Goal: Transaction & Acquisition: Purchase product/service

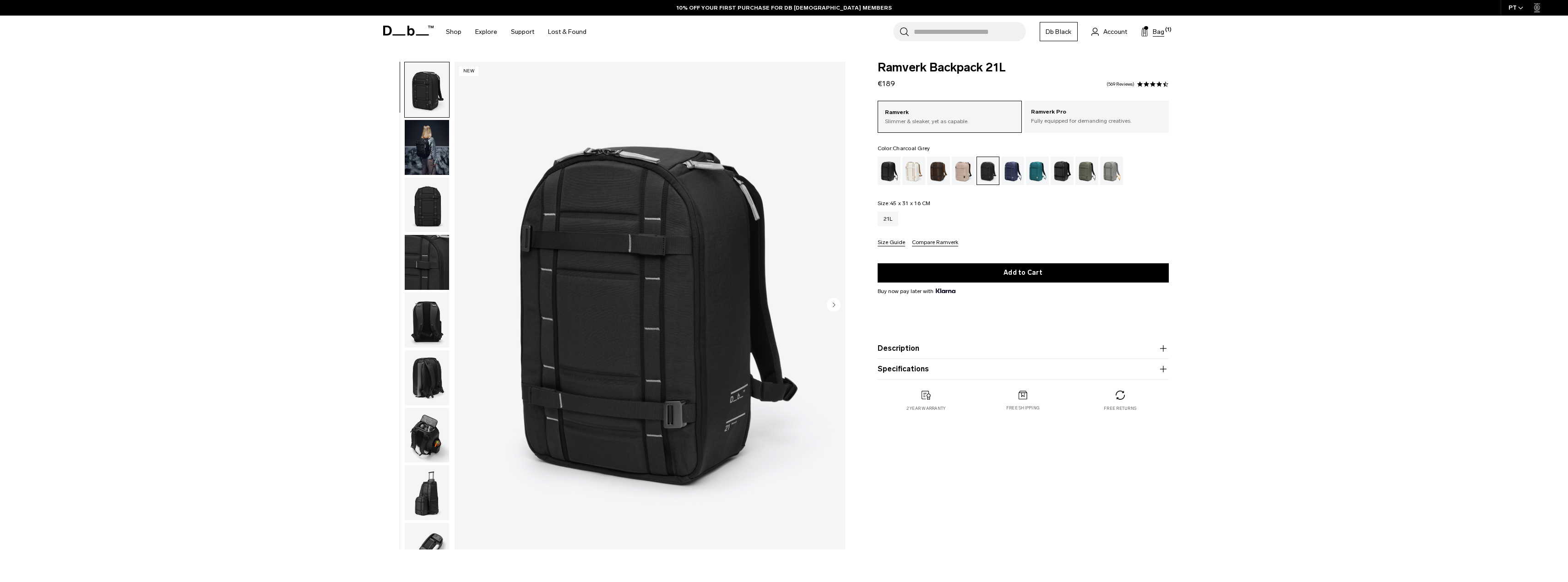
click at [1158, 33] on span "Bag" at bounding box center [1158, 32] width 12 height 10
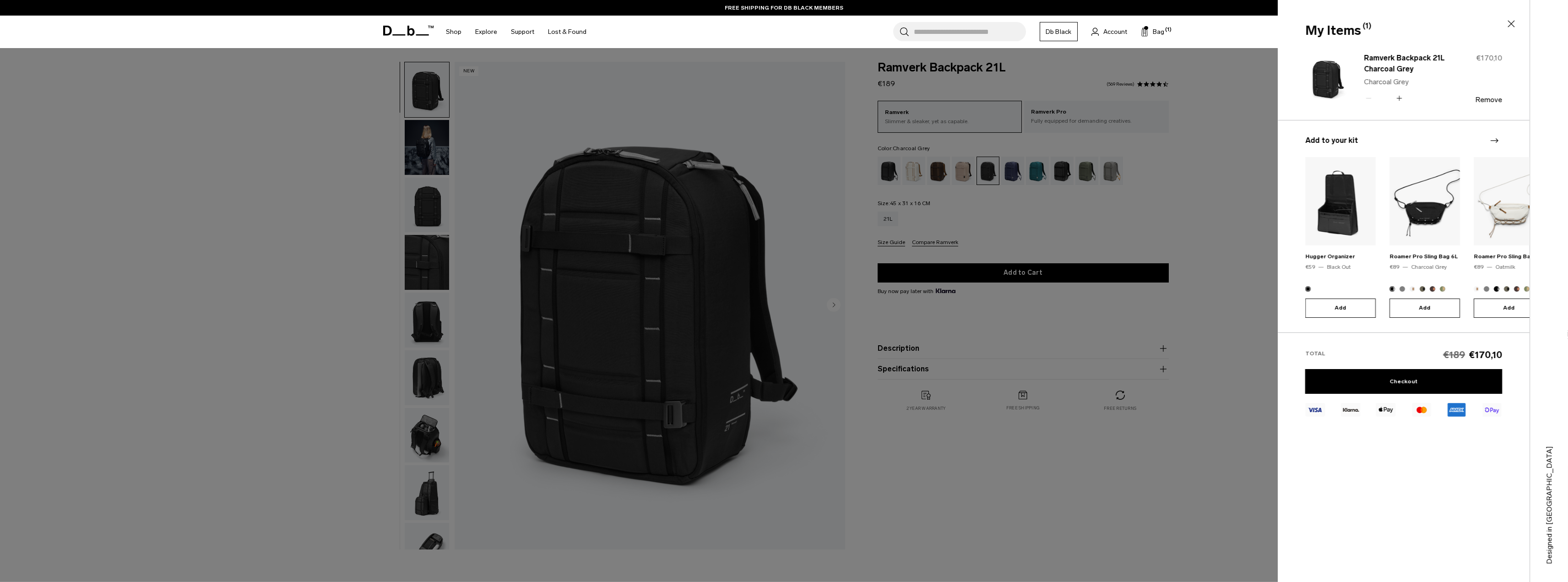
click at [1177, 123] on div at bounding box center [784, 291] width 1568 height 582
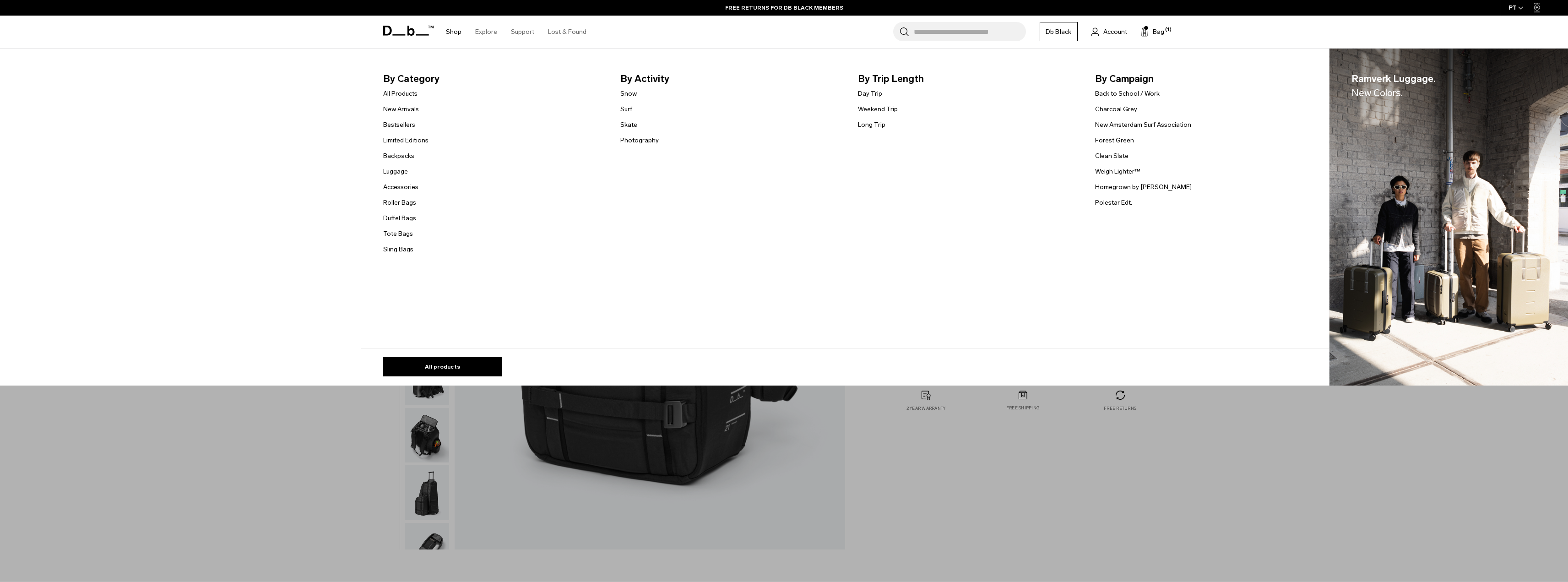
click at [400, 150] on li "Backpacks" at bounding box center [406, 156] width 45 height 11
click at [400, 155] on link "Backpacks" at bounding box center [399, 156] width 31 height 10
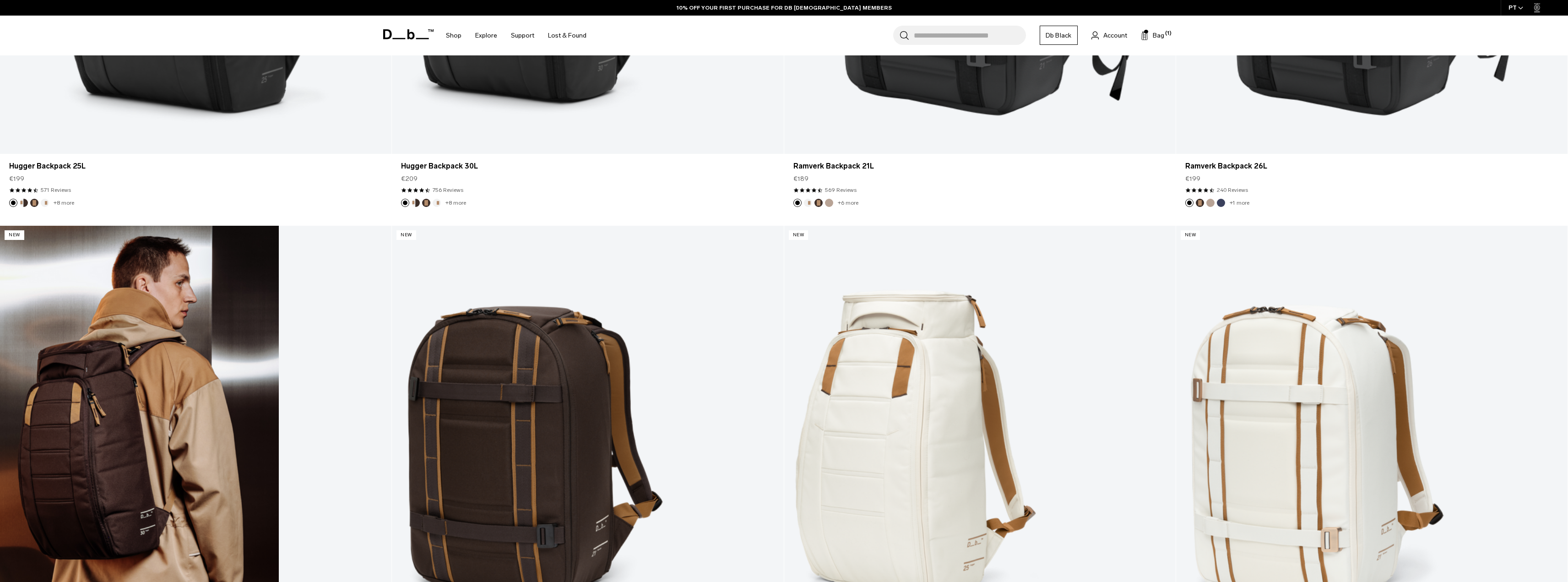
scroll to position [916, 0]
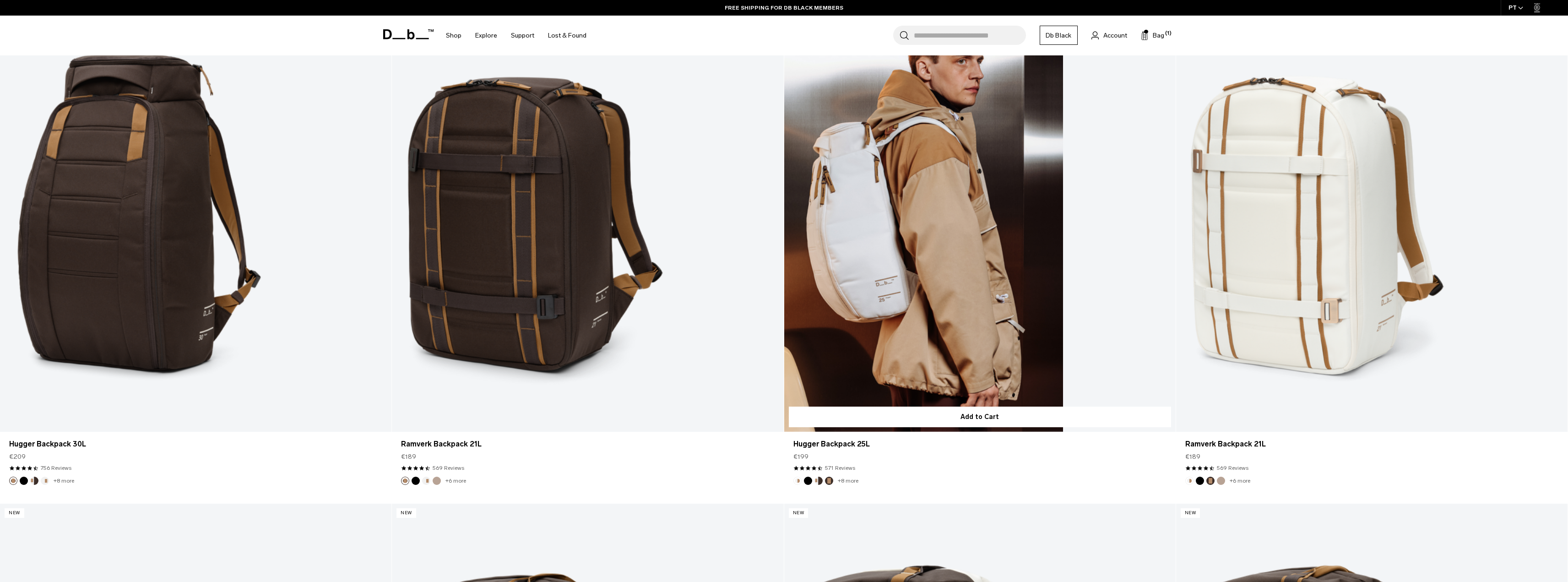
click at [810, 293] on link "Hugger Backpack 25L" at bounding box center [979, 214] width 391 height 435
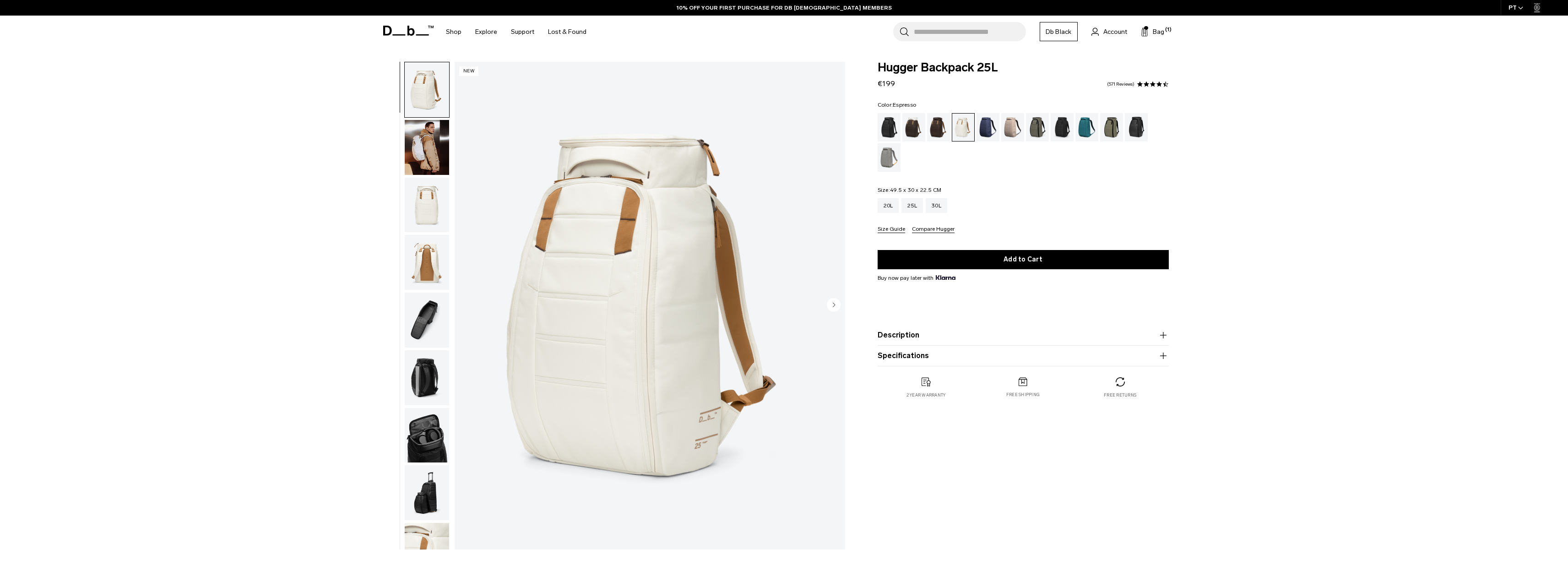
click at [936, 133] on div "Espresso" at bounding box center [939, 127] width 23 height 29
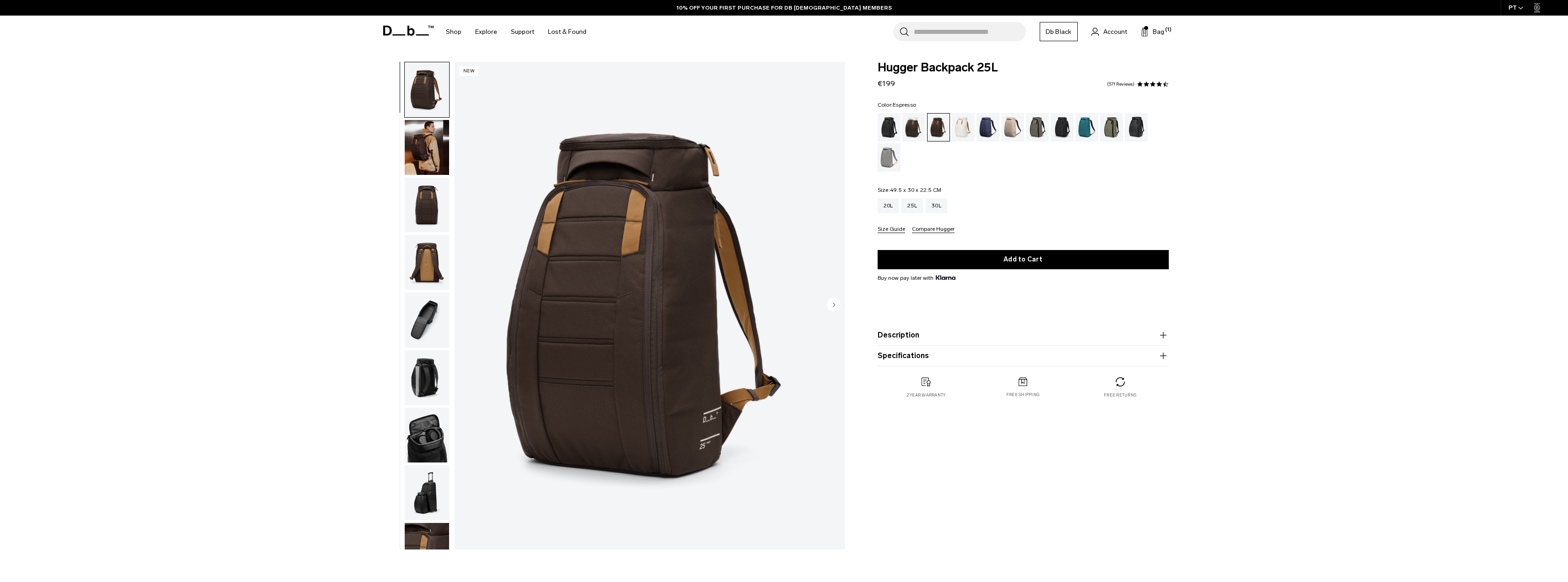
click at [419, 195] on img "button" at bounding box center [427, 205] width 44 height 55
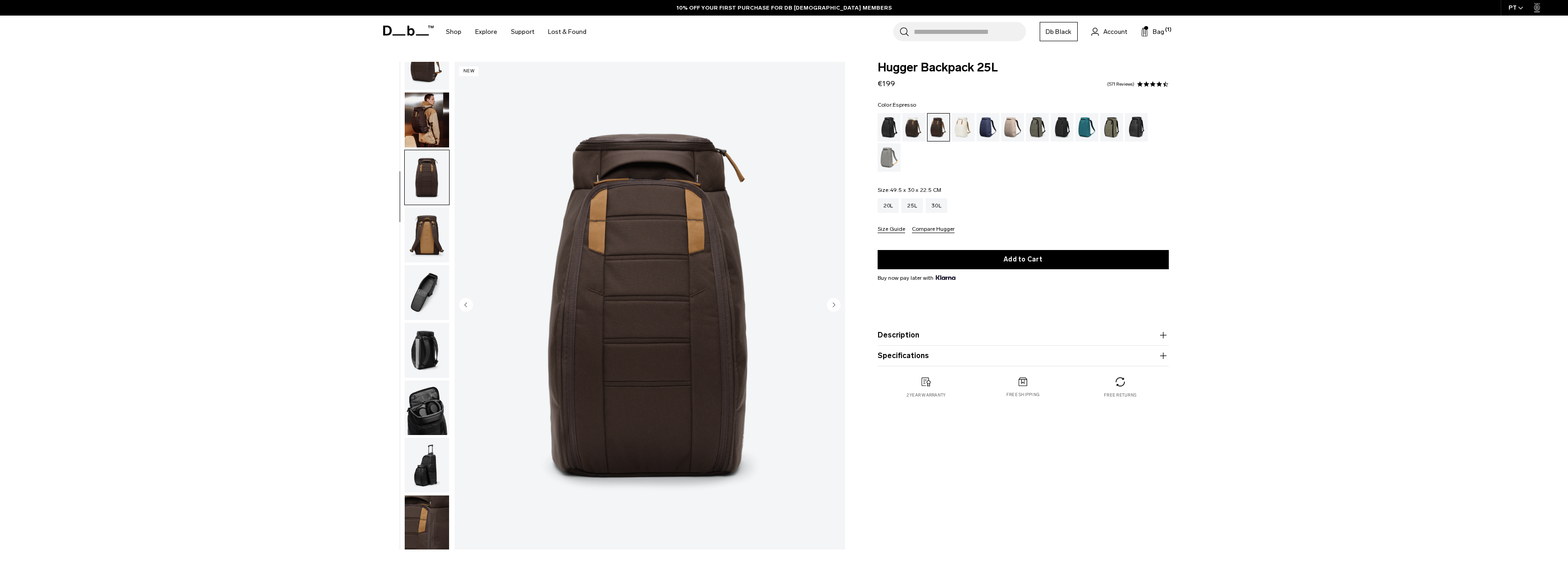
scroll to position [29, 0]
click at [421, 149] on img "button" at bounding box center [427, 176] width 44 height 55
click at [424, 110] on img "button" at bounding box center [427, 119] width 44 height 55
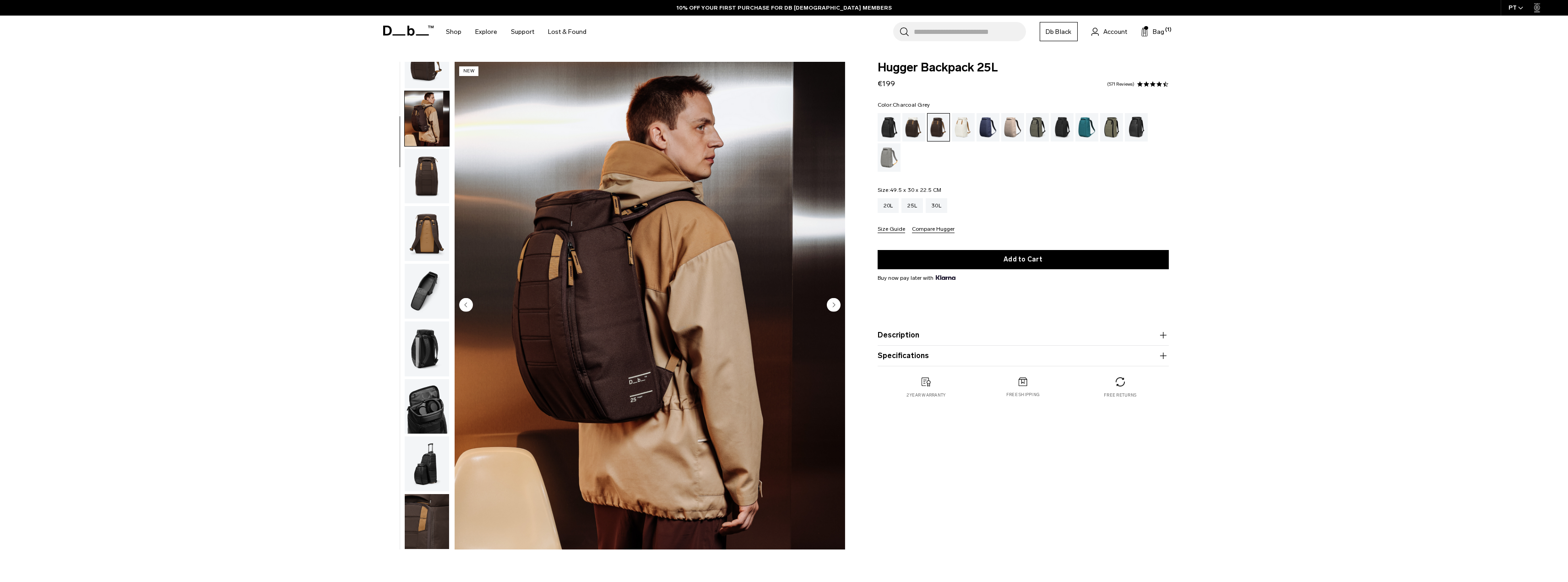
click at [1060, 132] on div "Charcoal Grey" at bounding box center [1062, 127] width 23 height 29
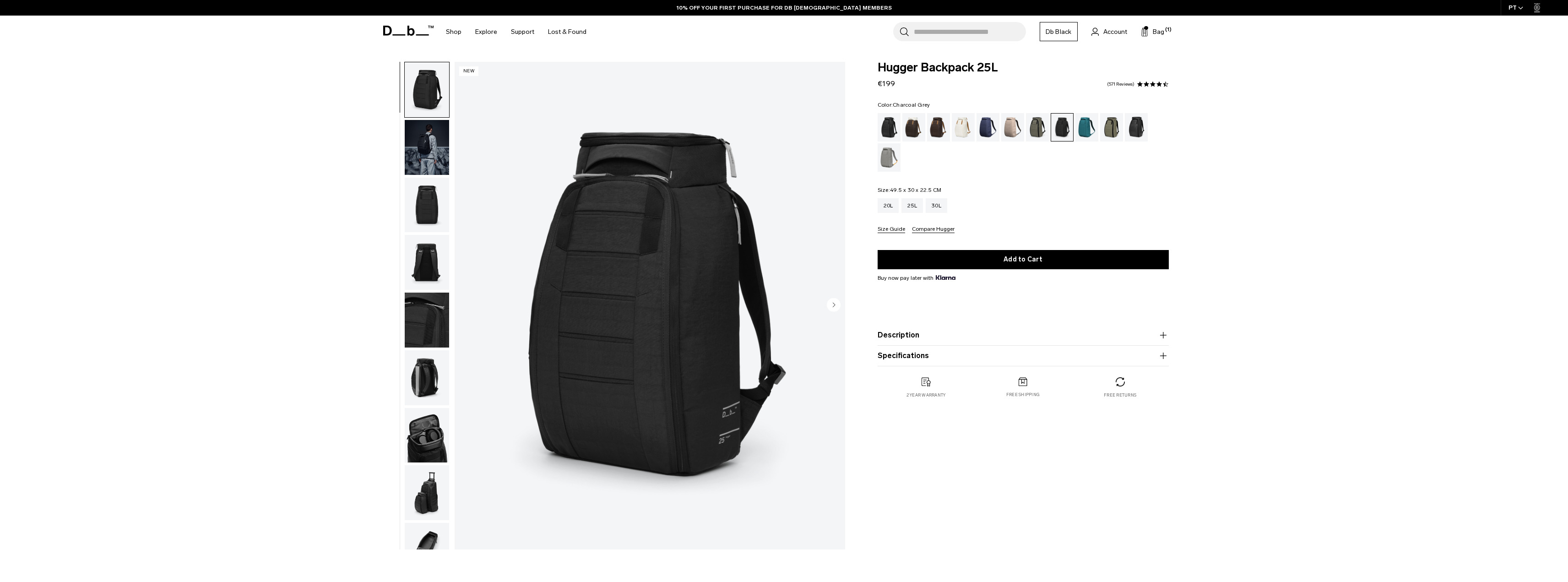
click at [422, 278] on img "button" at bounding box center [427, 262] width 44 height 55
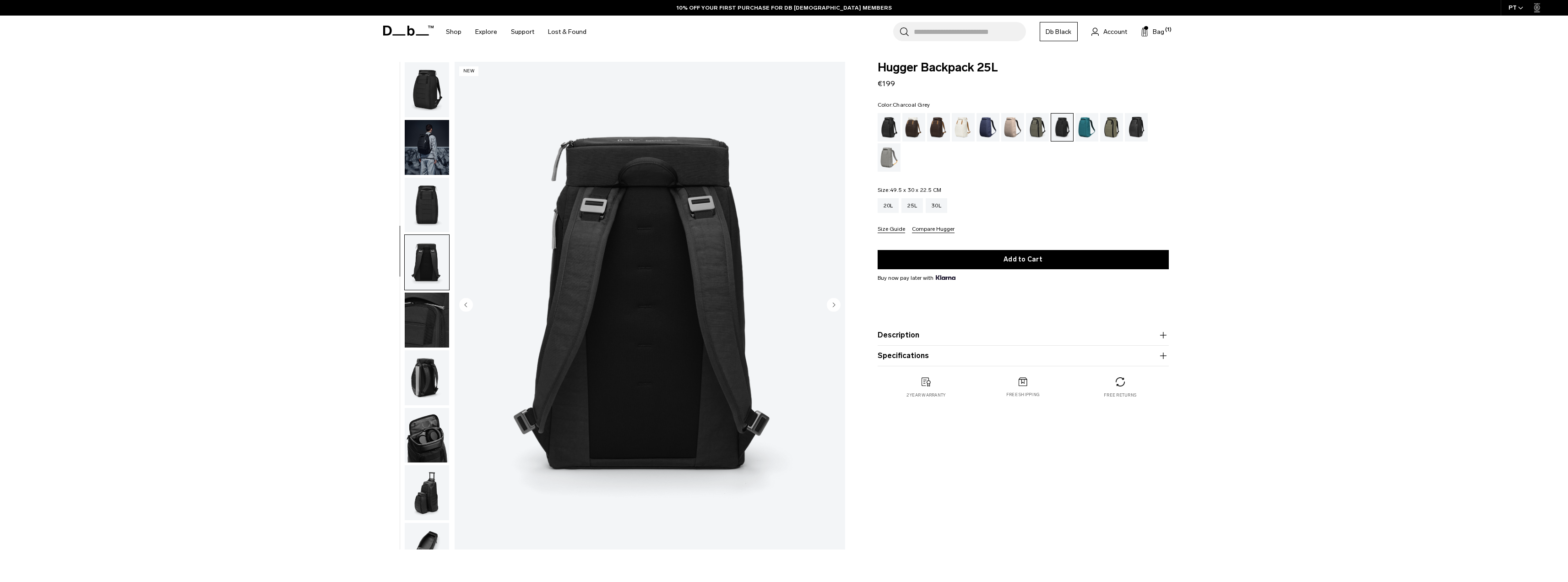
scroll to position [29, 0]
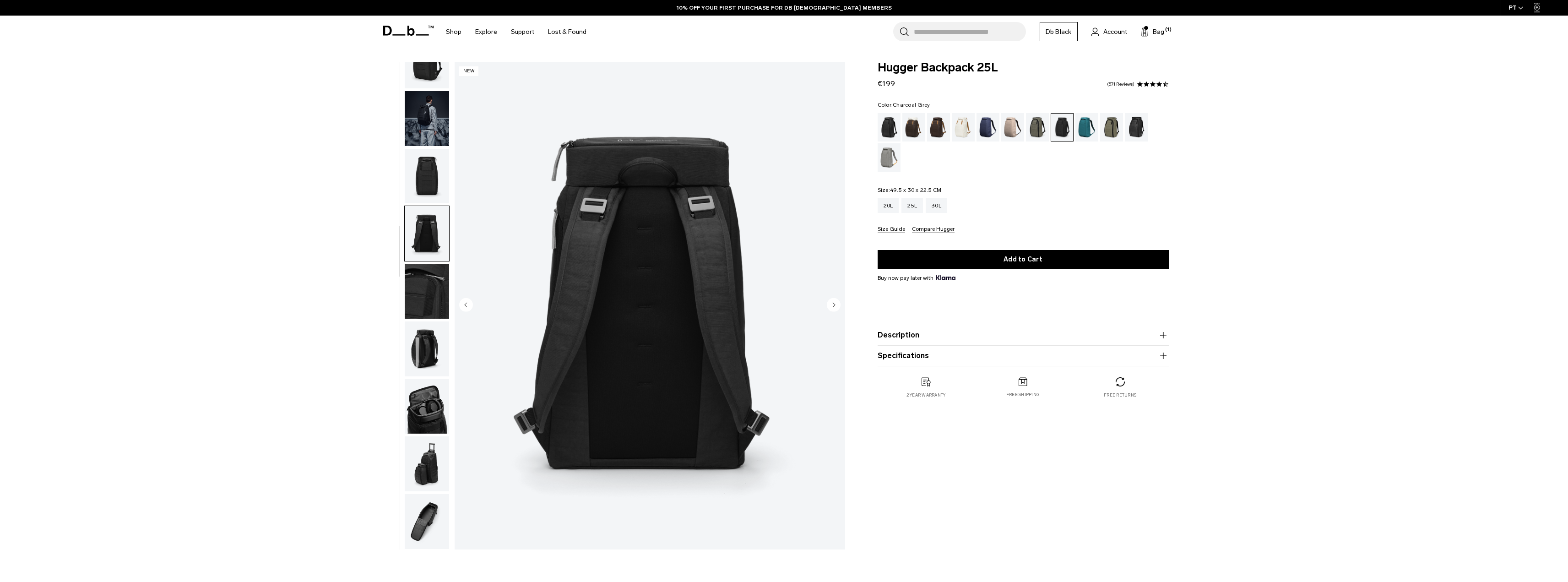
click at [433, 351] on img "button" at bounding box center [427, 349] width 44 height 55
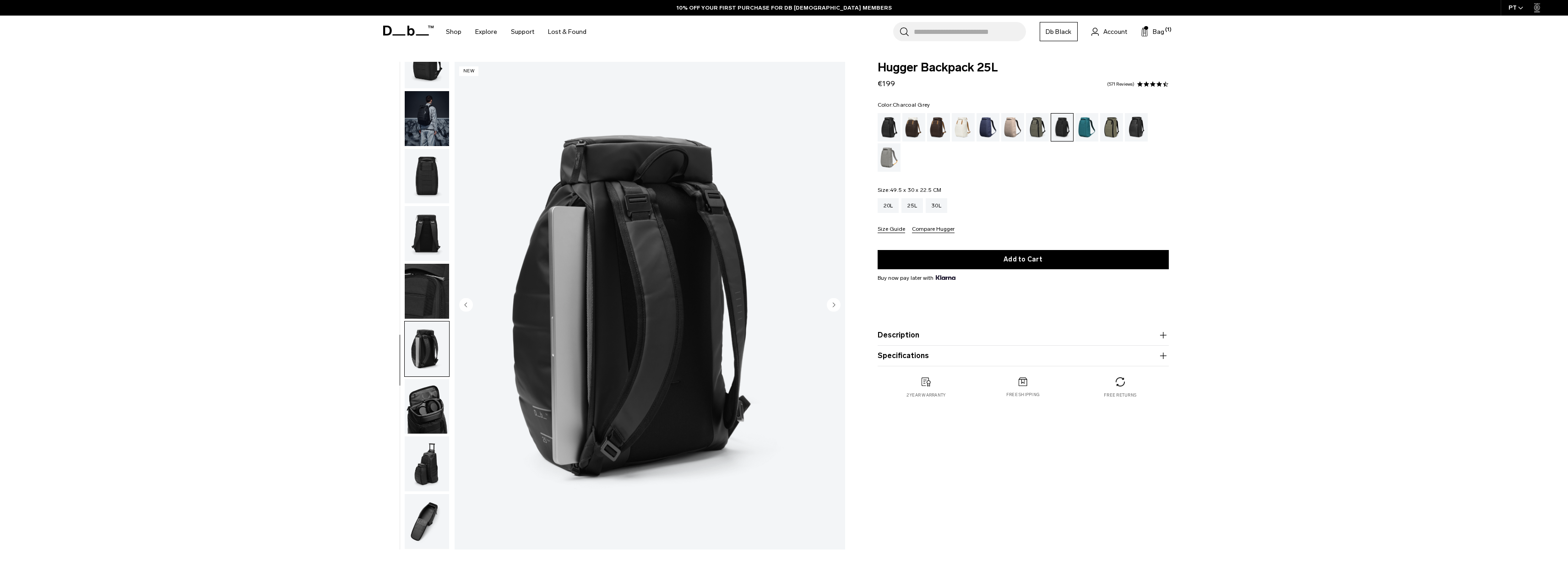
click at [427, 374] on img "button" at bounding box center [427, 349] width 44 height 55
click at [422, 289] on img "button" at bounding box center [427, 291] width 44 height 55
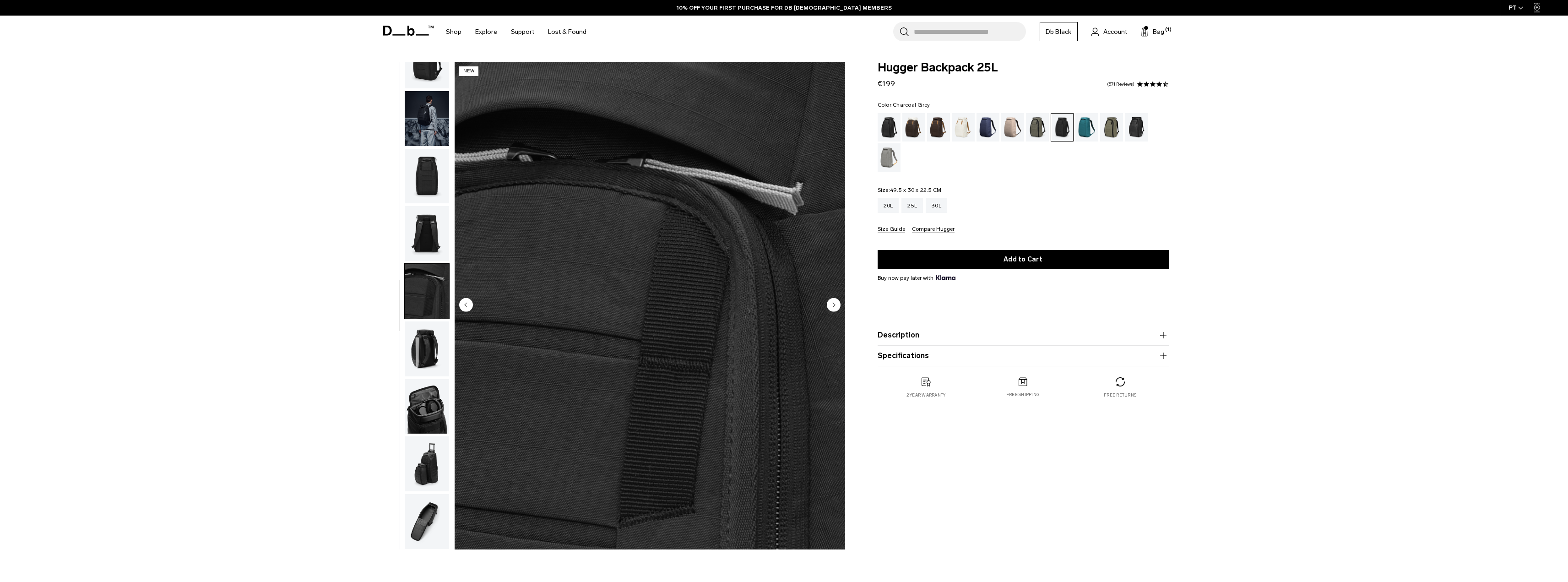
click at [429, 250] on img "button" at bounding box center [427, 233] width 44 height 55
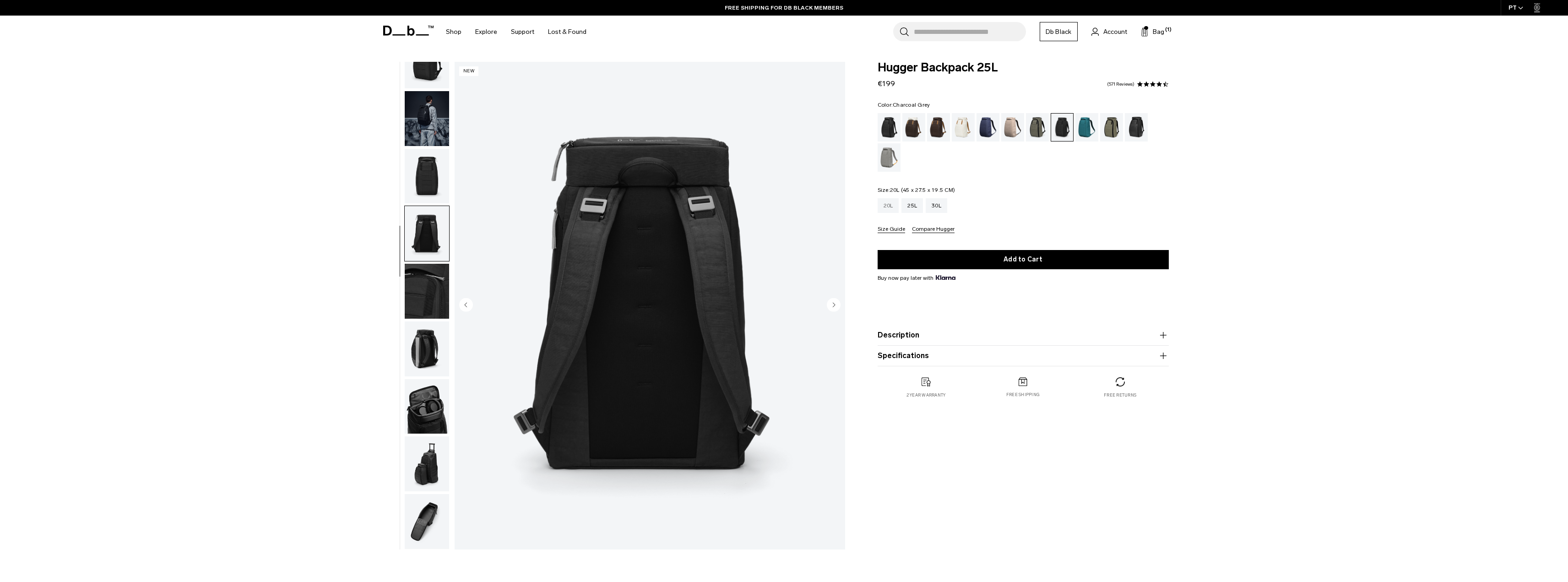
click at [895, 207] on div "20L" at bounding box center [888, 206] width 21 height 15
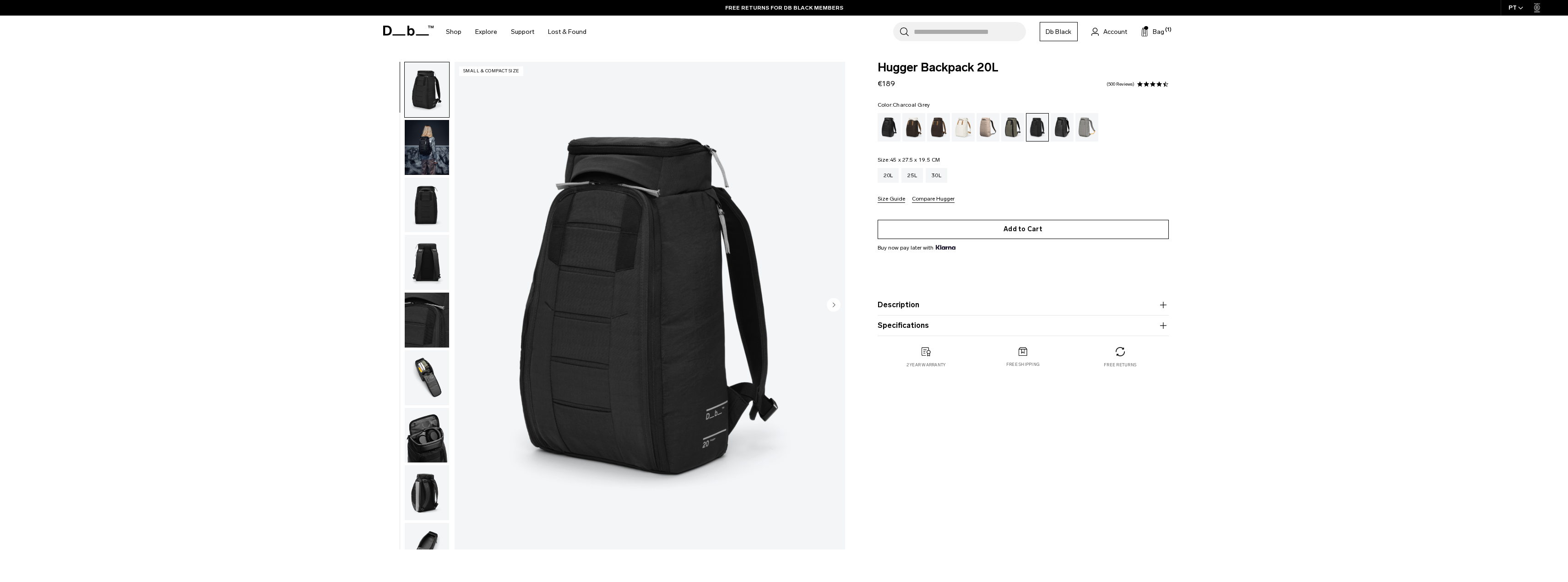
click at [934, 229] on button "Add to Cart" at bounding box center [1023, 230] width 291 height 19
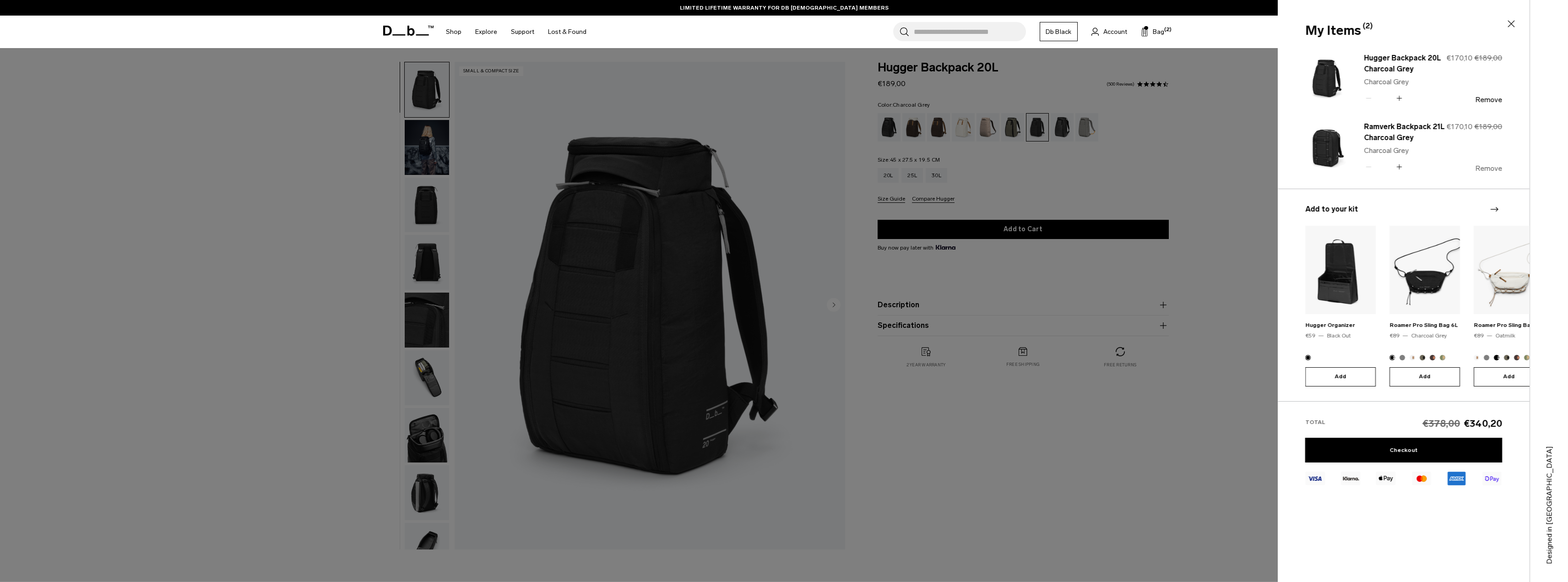
click at [1484, 169] on button "Remove" at bounding box center [1488, 169] width 27 height 9
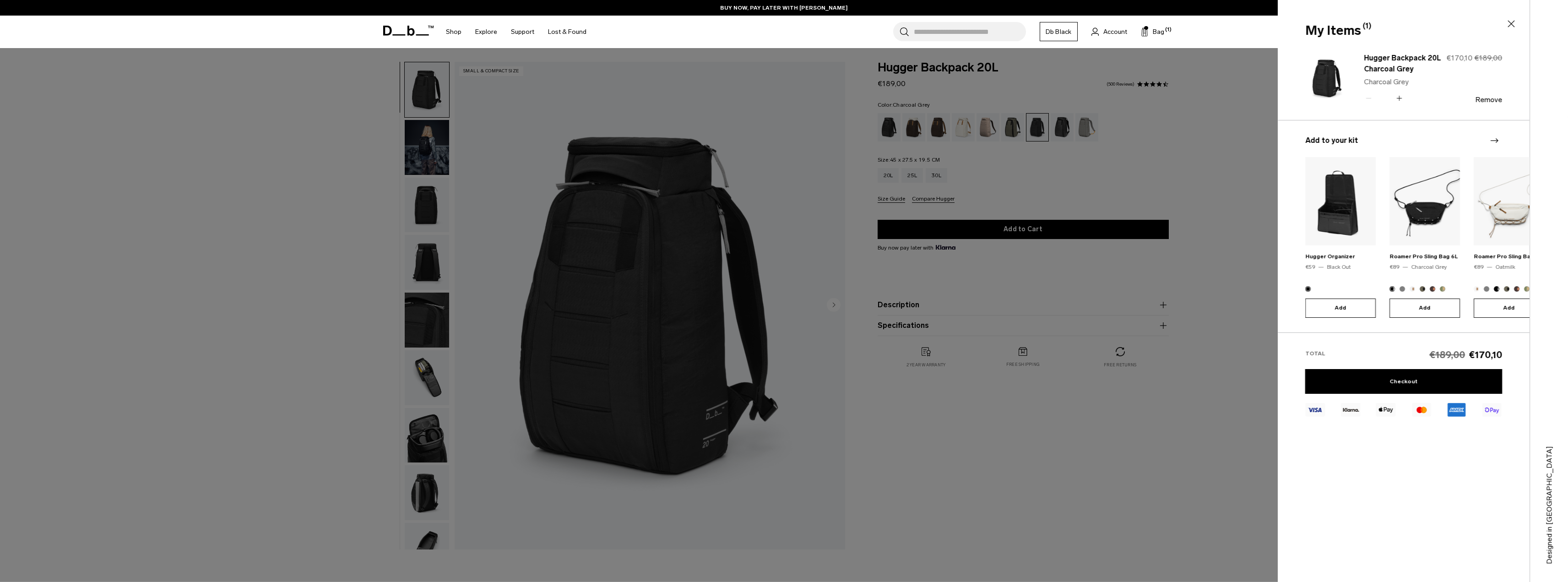
click at [1513, 23] on icon at bounding box center [1511, 24] width 11 height 11
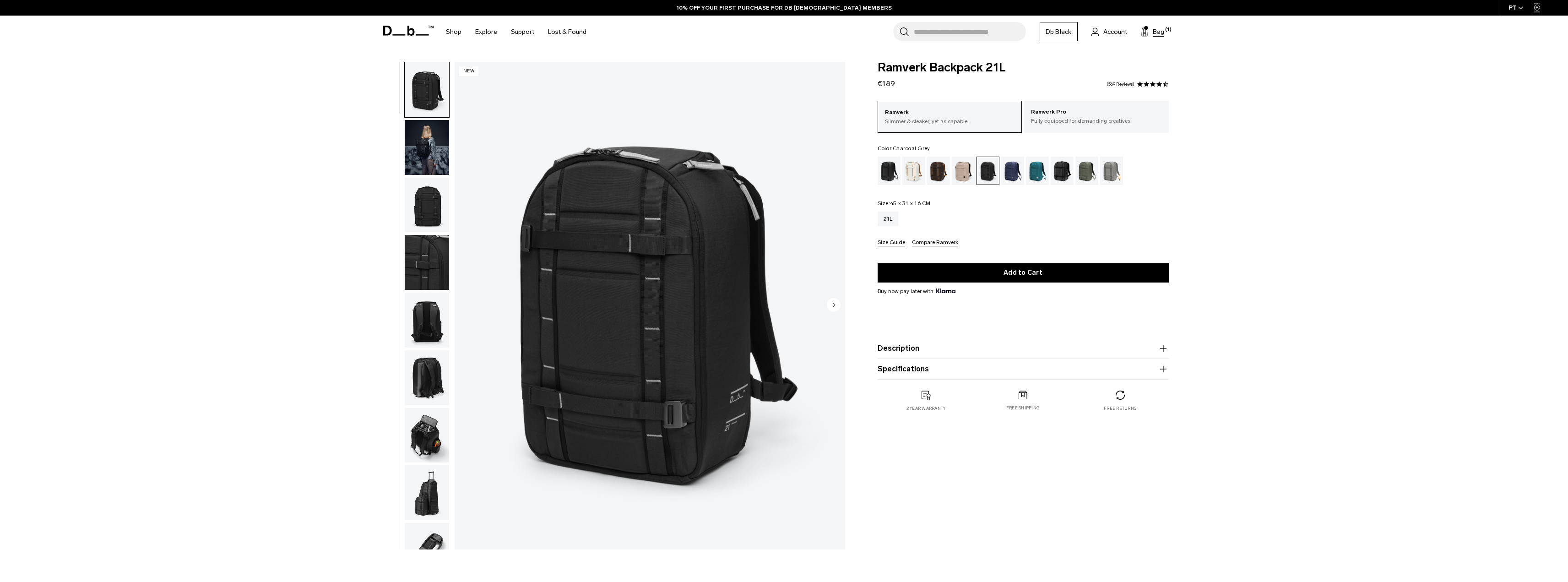
click at [1148, 35] on icon at bounding box center [1144, 32] width 7 height 9
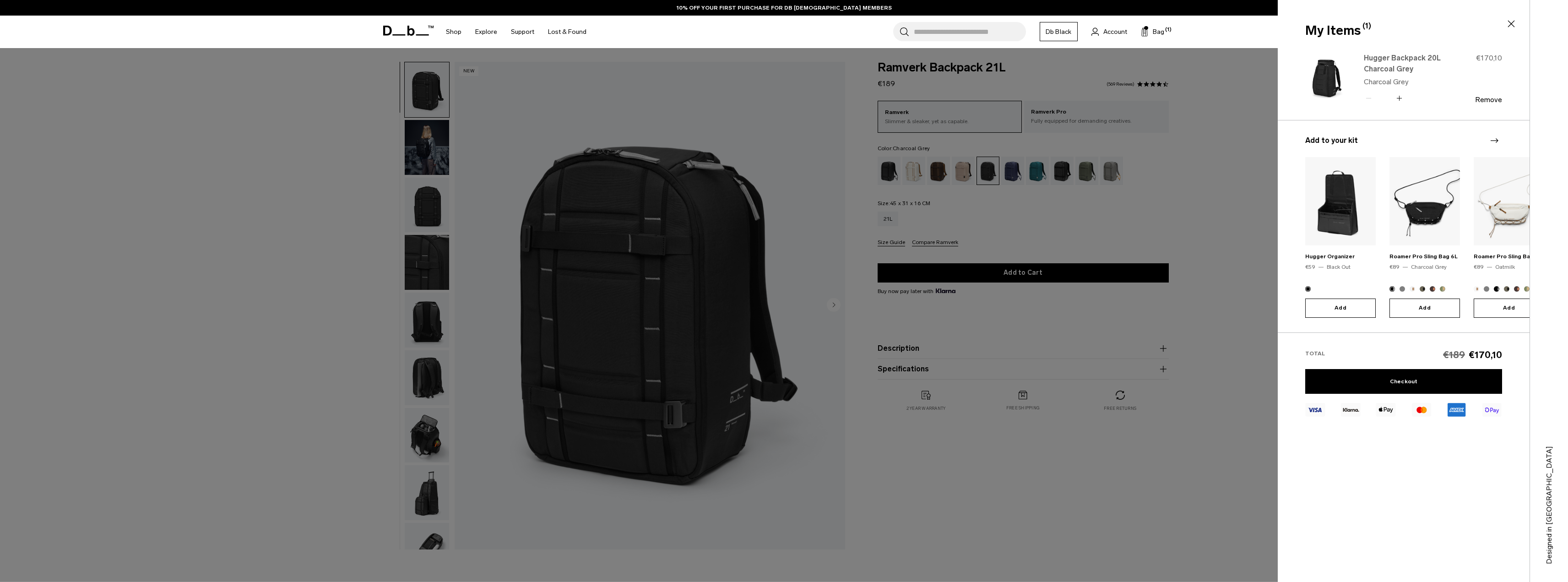
click at [1371, 65] on link "Hugger Backpack 20L Charcoal Grey" at bounding box center [1404, 63] width 80 height 22
